Goal: Information Seeking & Learning: Learn about a topic

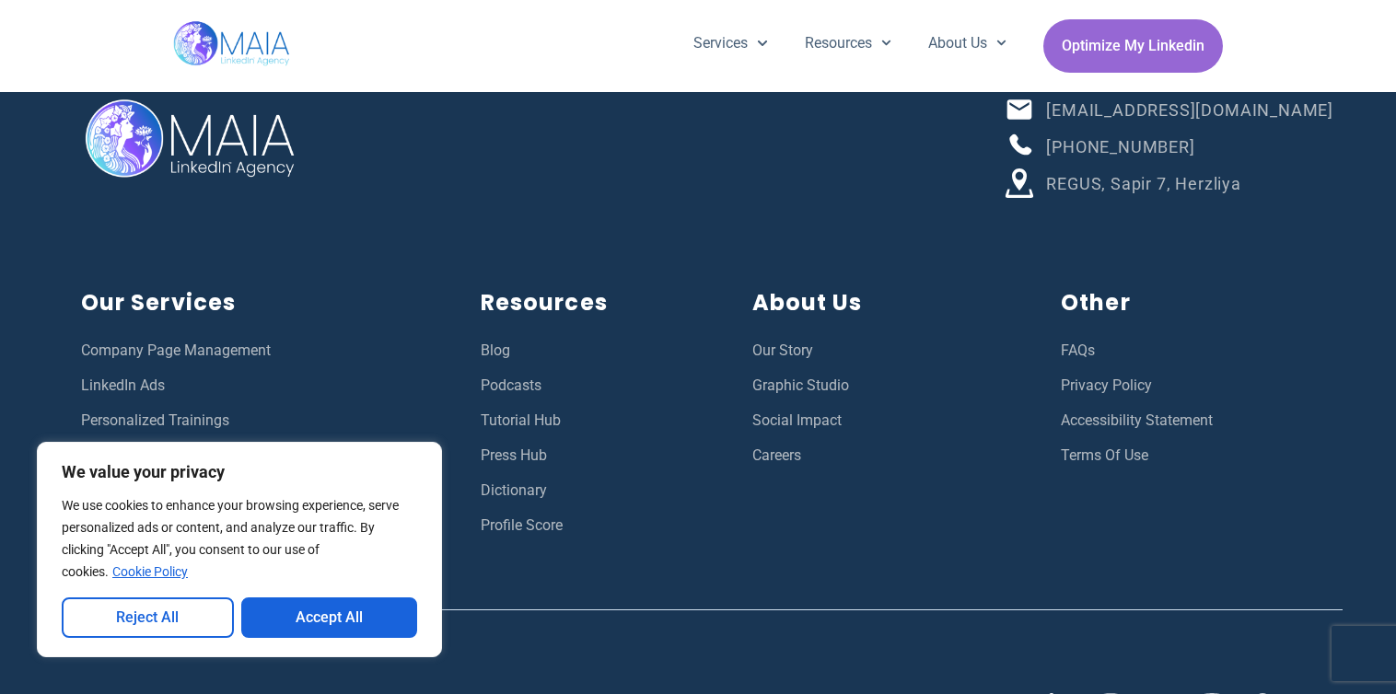
scroll to position [6703, 0]
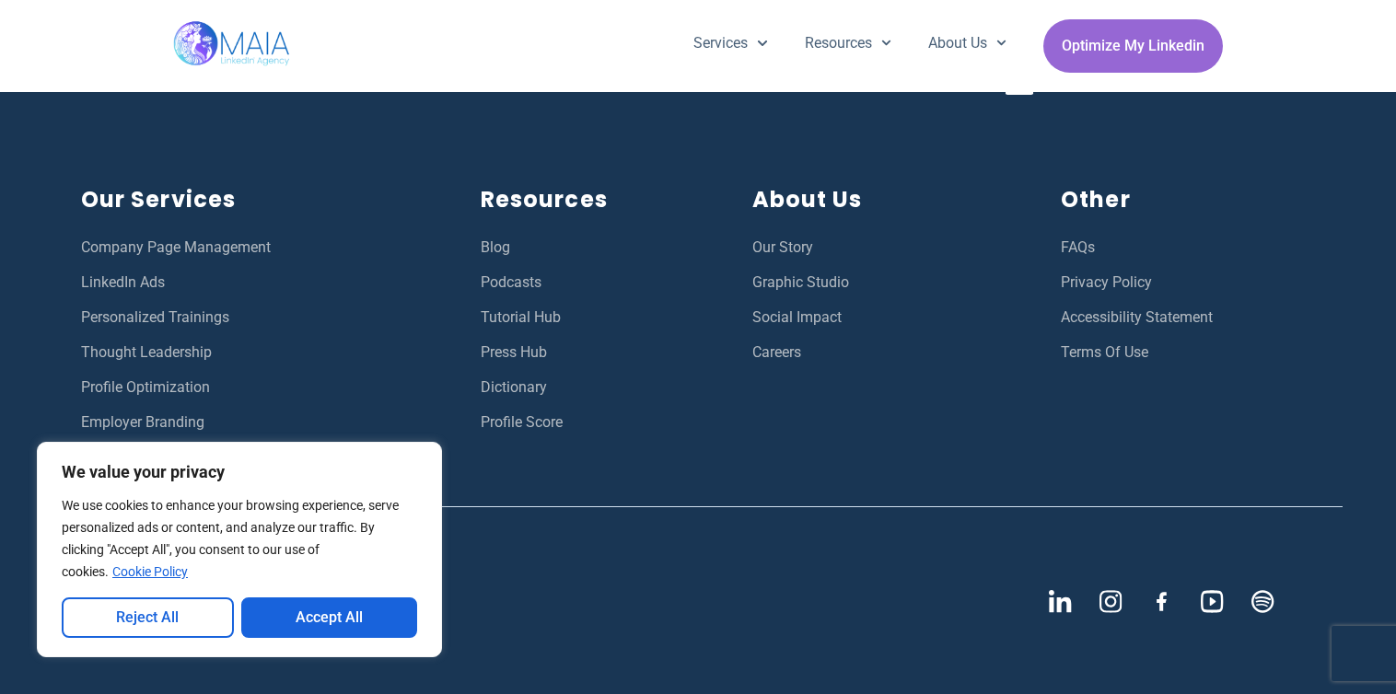
click at [341, 622] on button "Accept All" at bounding box center [329, 618] width 177 height 41
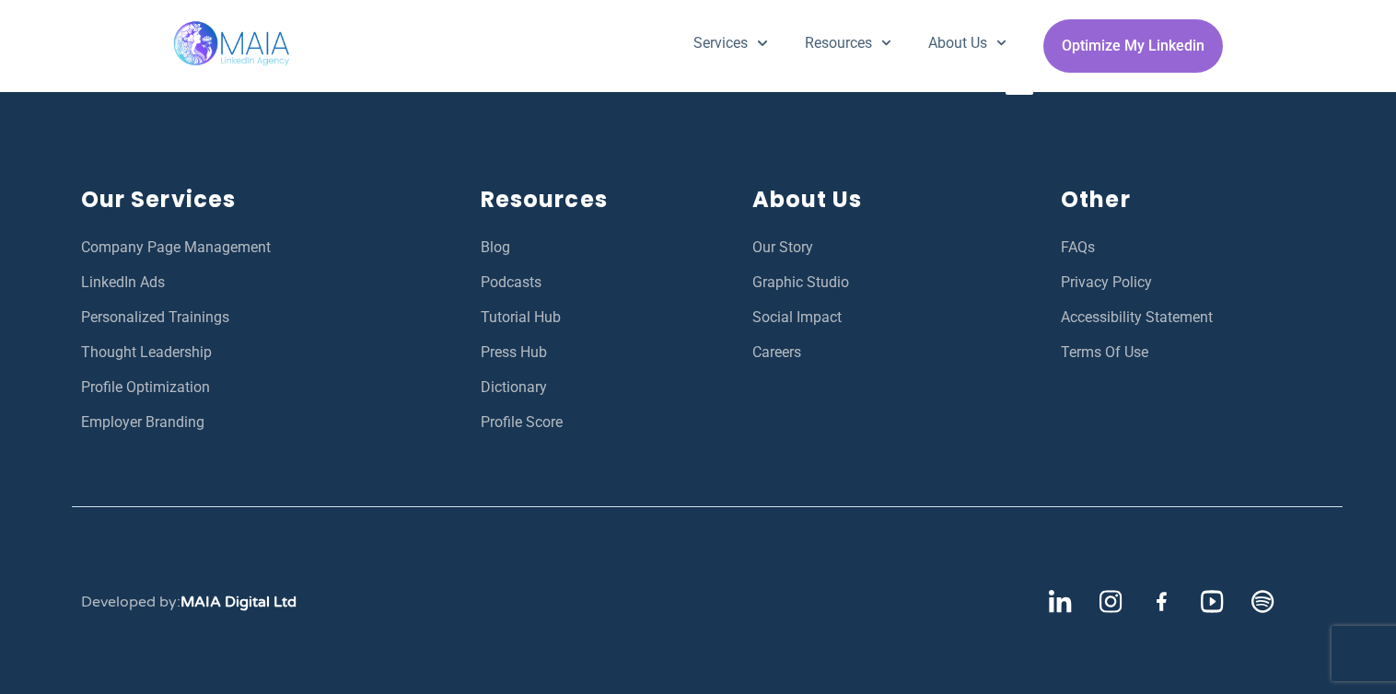
click at [796, 246] on span "Our Story" at bounding box center [782, 248] width 61 height 24
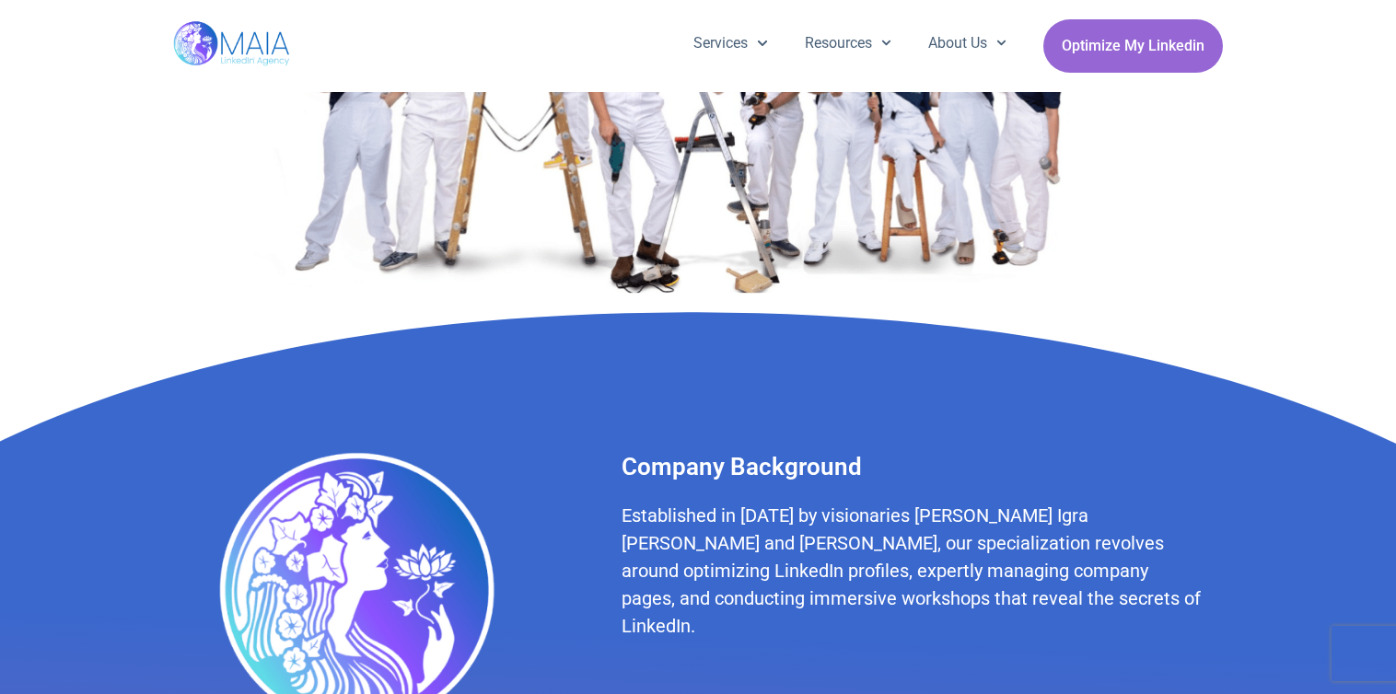
scroll to position [379, 0]
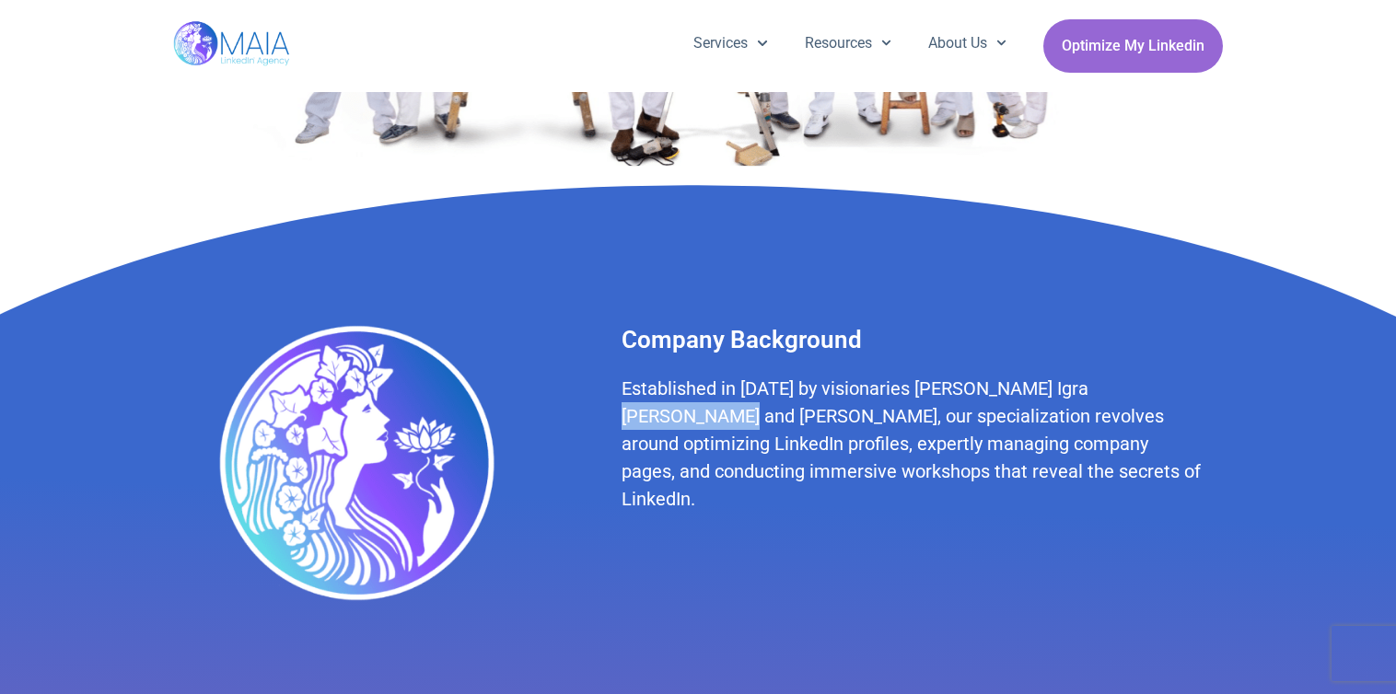
drag, startPoint x: 1053, startPoint y: 391, endPoint x: 1169, endPoint y: 389, distance: 116.1
click at [1169, 389] on h2 "Established in [DATE] by visionaries [PERSON_NAME] Igra [PERSON_NAME] and [PERS…" at bounding box center [913, 444] width 583 height 138
